Goal: Browse casually

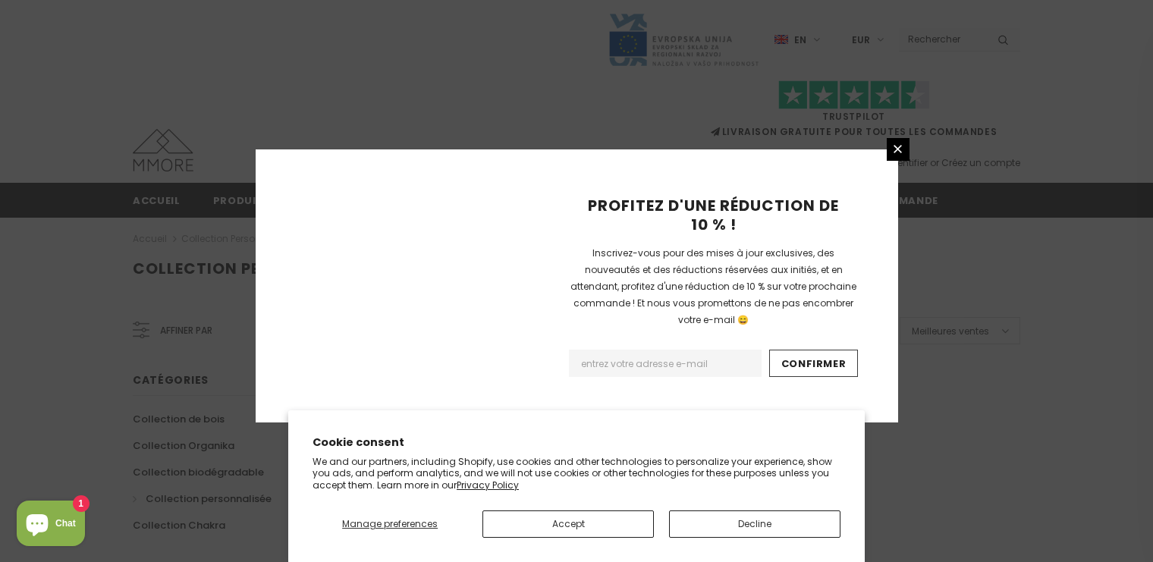
scroll to position [1029, 0]
